Goal: Check status: Check status

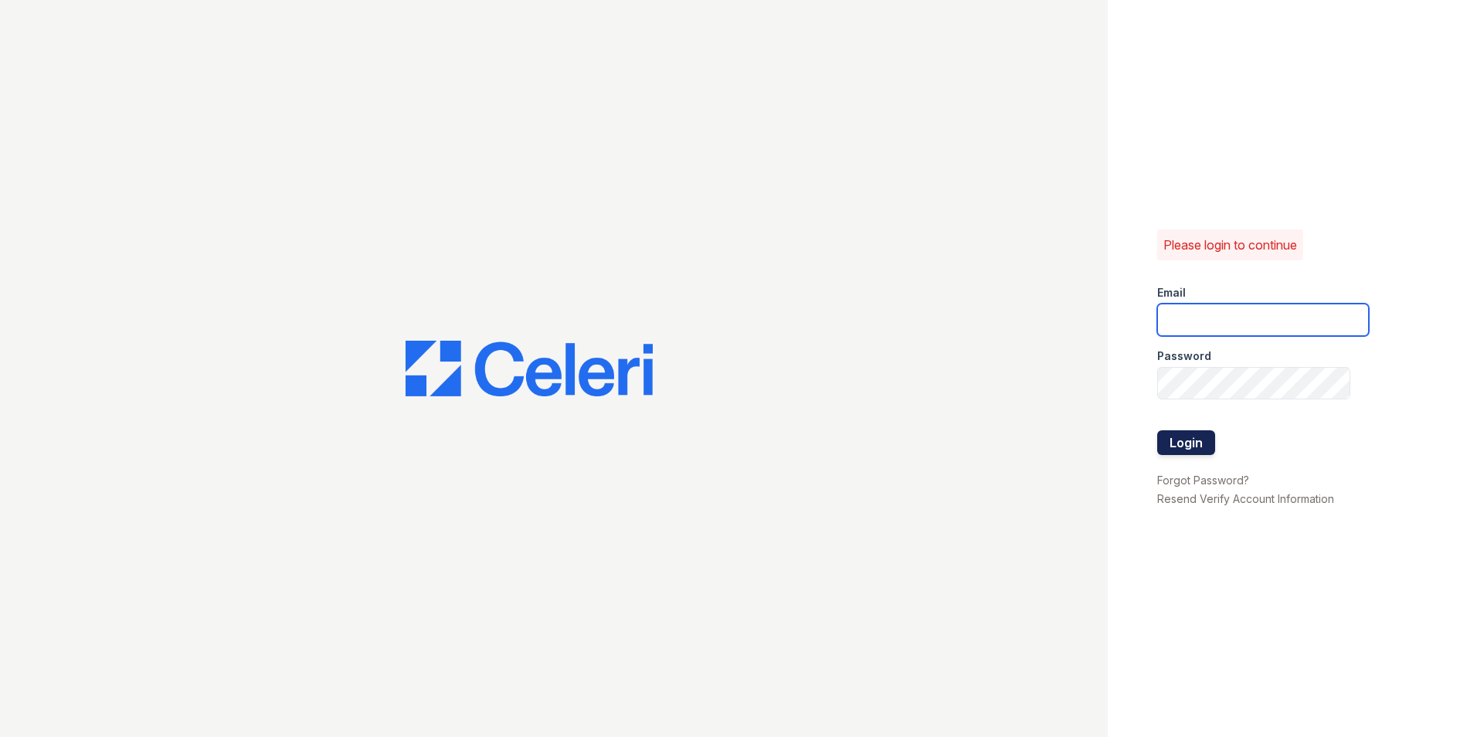
type input "[EMAIL_ADDRESS][DOMAIN_NAME]"
click at [1189, 454] on button "Login" at bounding box center [1186, 442] width 58 height 25
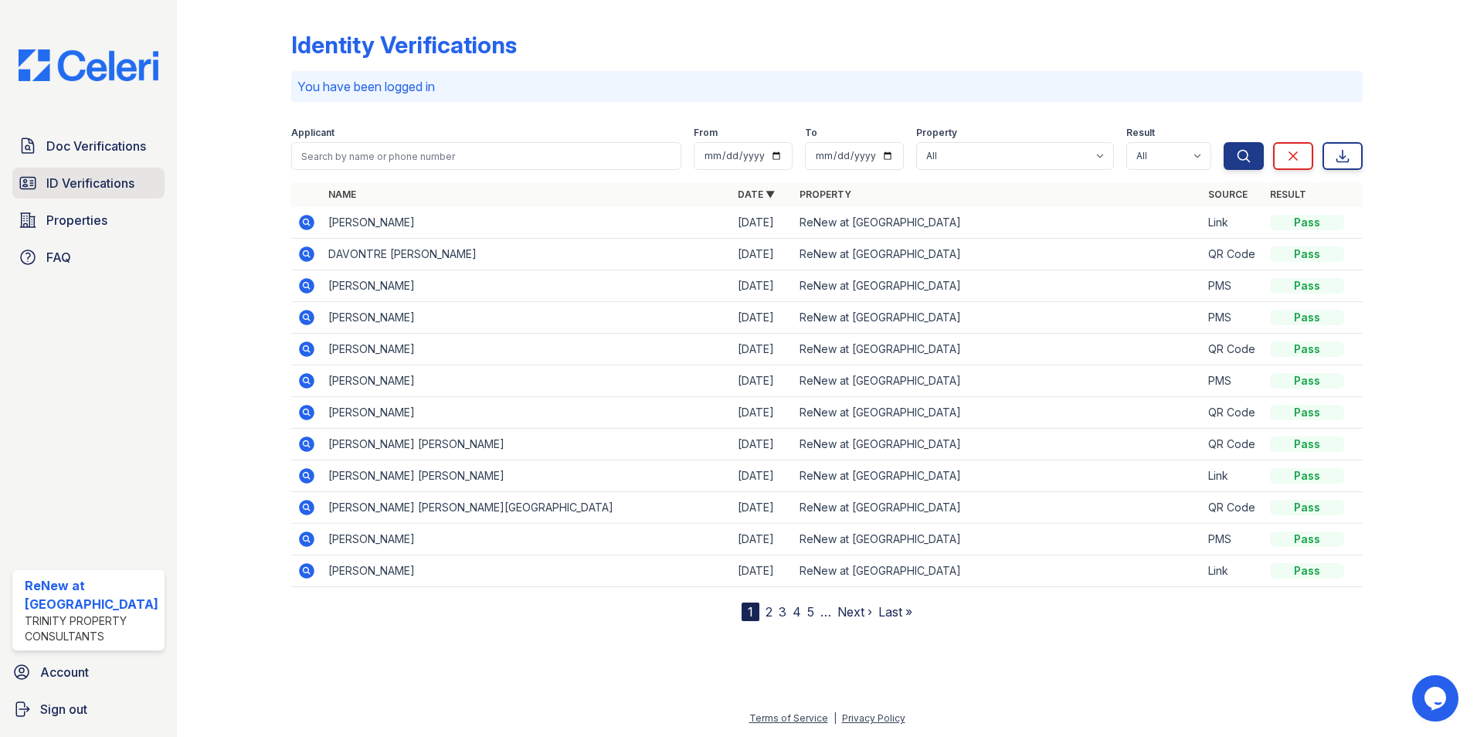
click at [75, 178] on span "ID Verifications" at bounding box center [90, 183] width 88 height 19
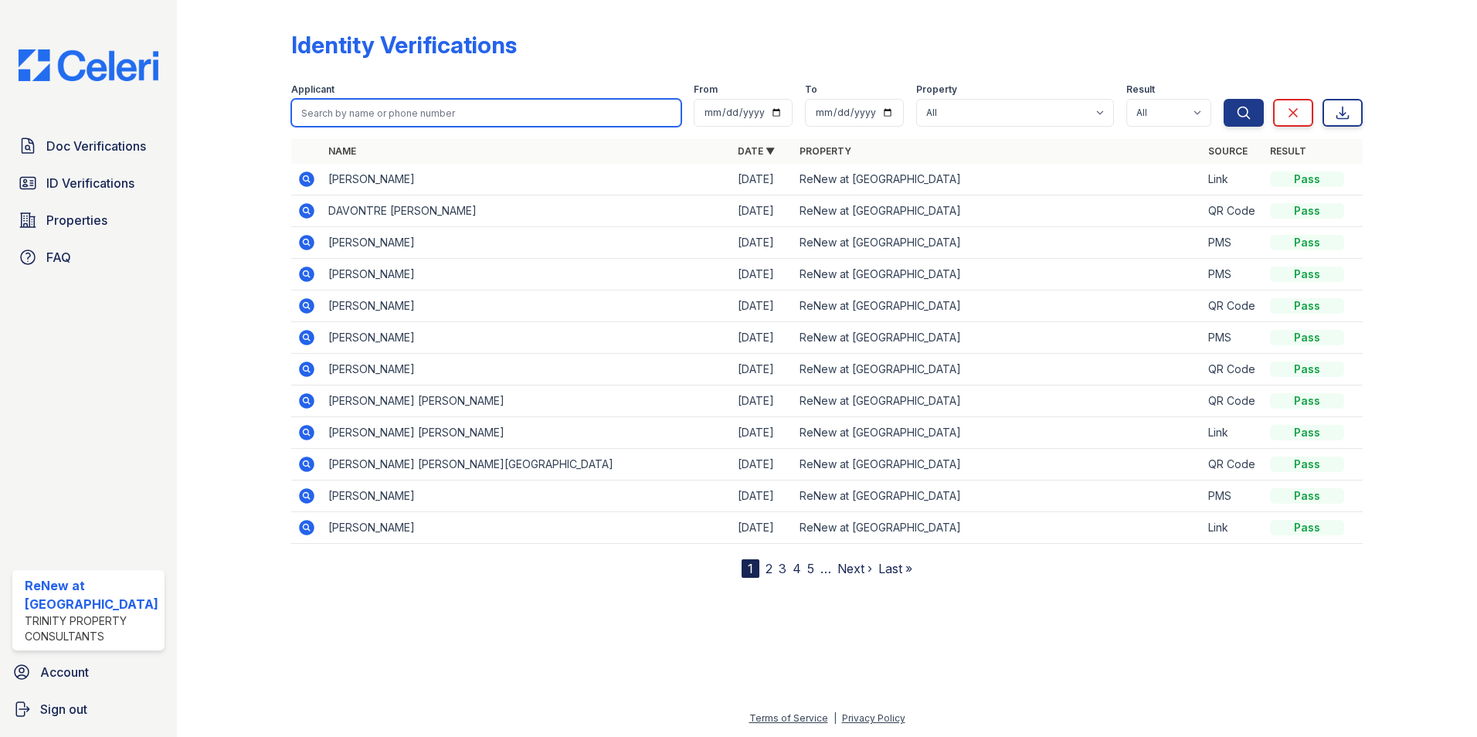
click at [362, 123] on input "search" at bounding box center [486, 113] width 391 height 28
type input "gabriel"
click at [1224, 99] on button "Search" at bounding box center [1244, 113] width 40 height 28
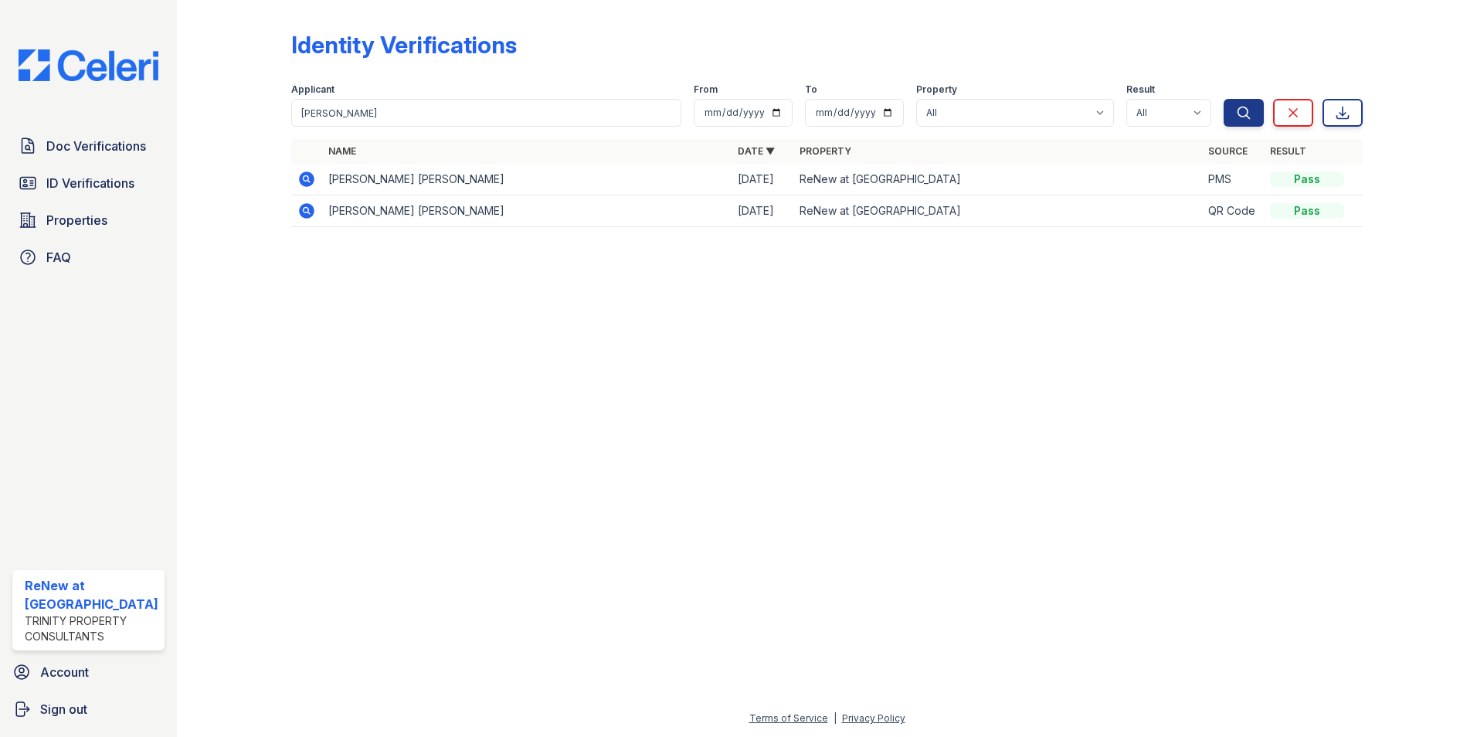
click at [306, 184] on icon at bounding box center [306, 179] width 15 height 15
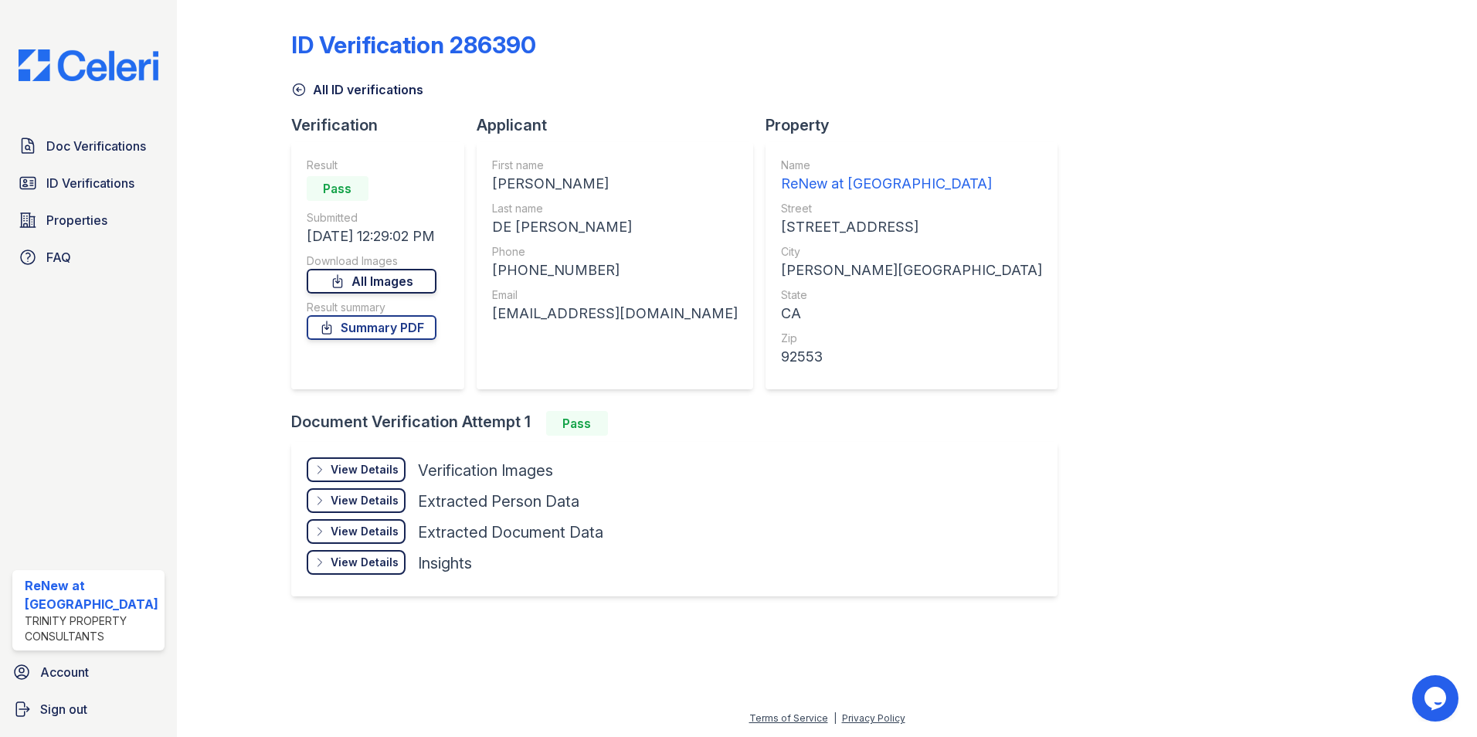
click at [359, 277] on link "All Images" at bounding box center [372, 281] width 130 height 25
